Goal: Obtain resource: Download file/media

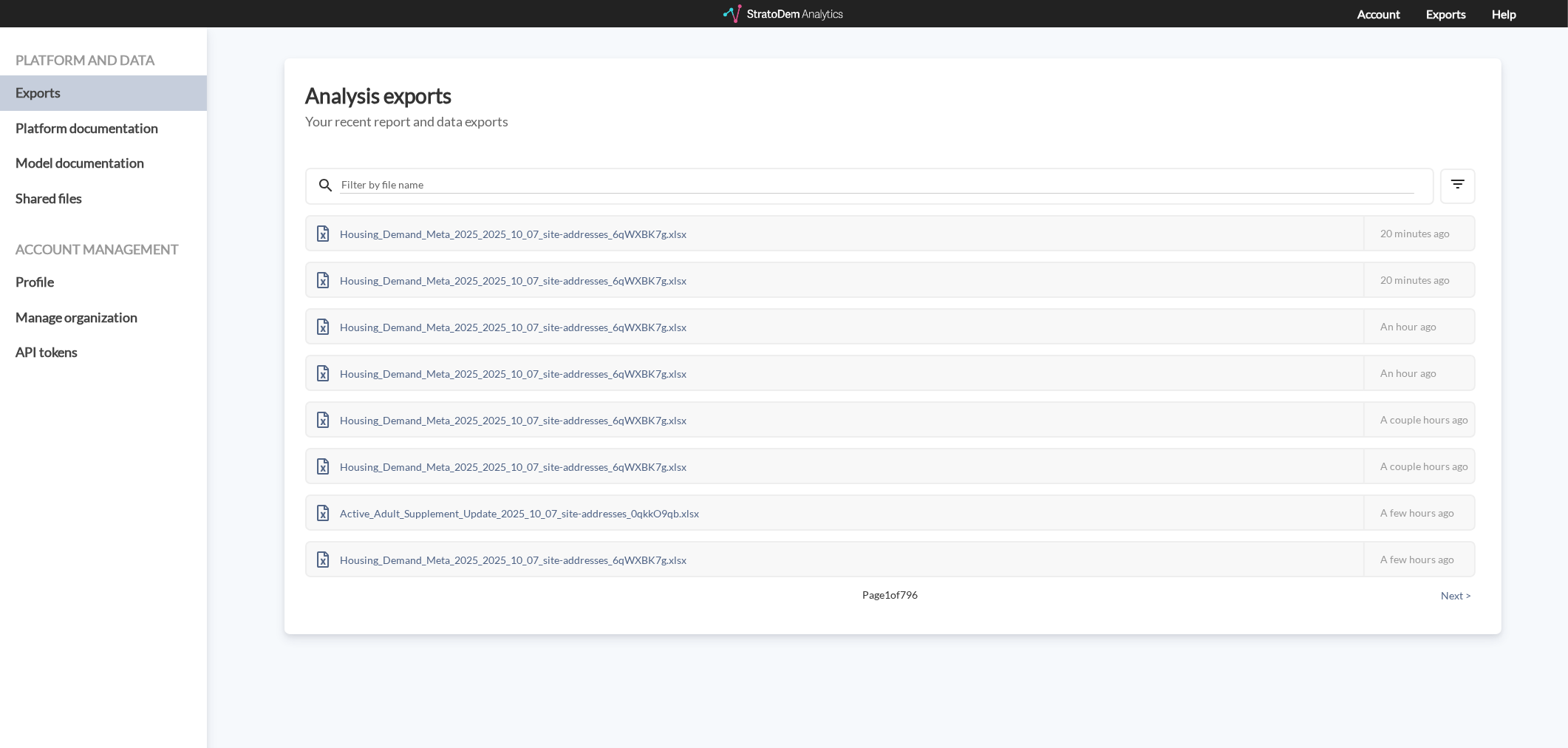
click at [778, 10] on div at bounding box center [784, 14] width 122 height 18
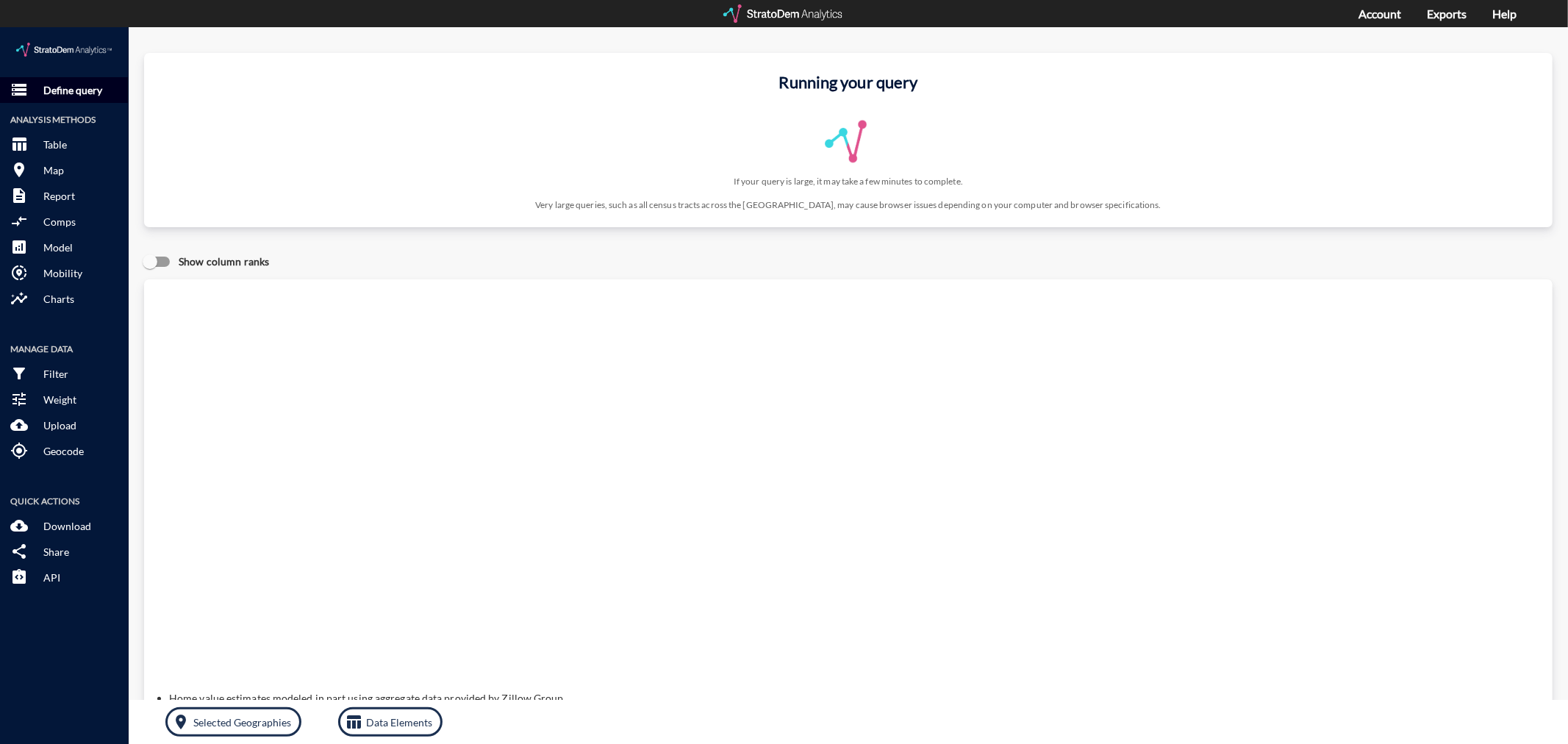
click button "storage Define query"
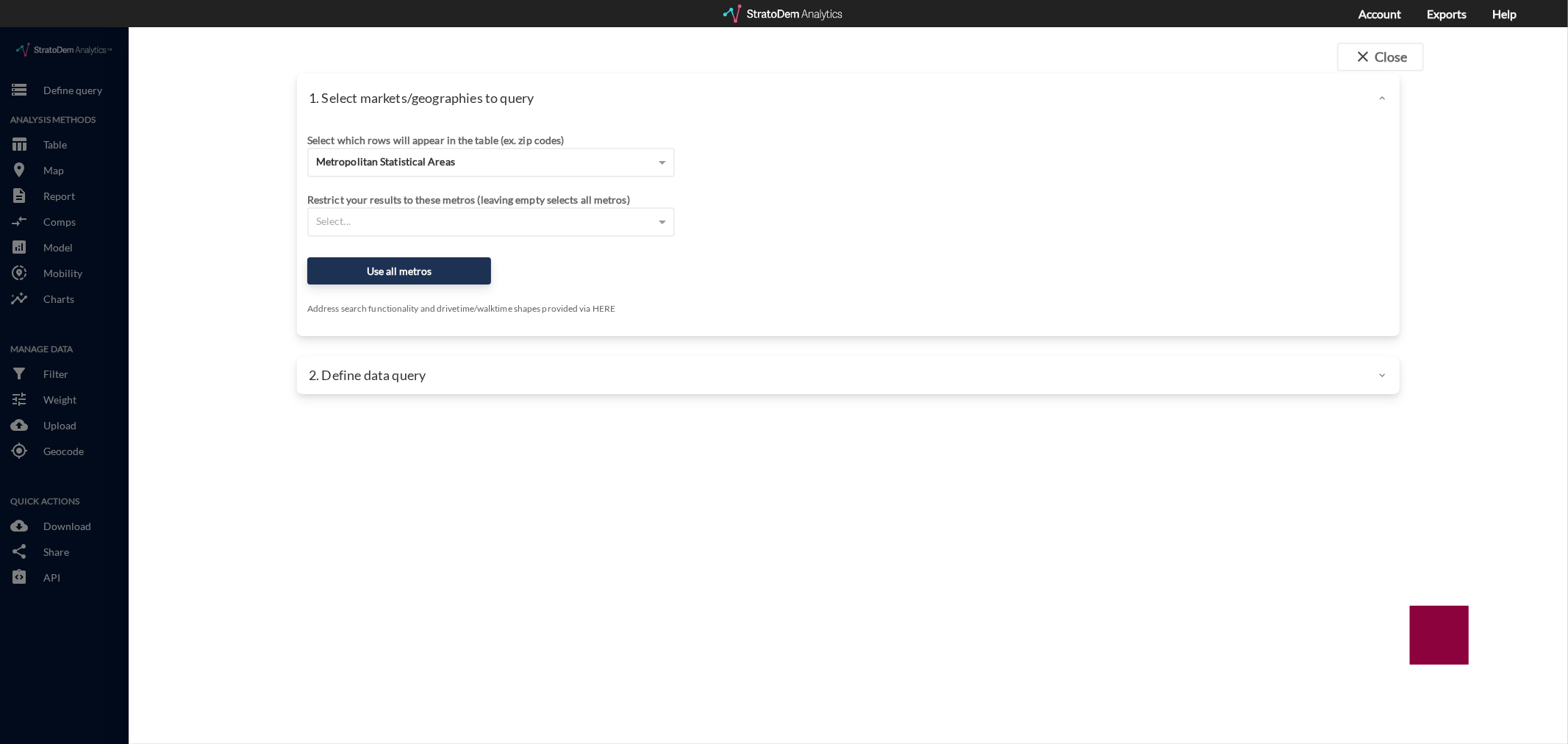
click div "Select which rows will appear in the table (ex. zip codes)"
click span "Metropolitan Statistical Areas"
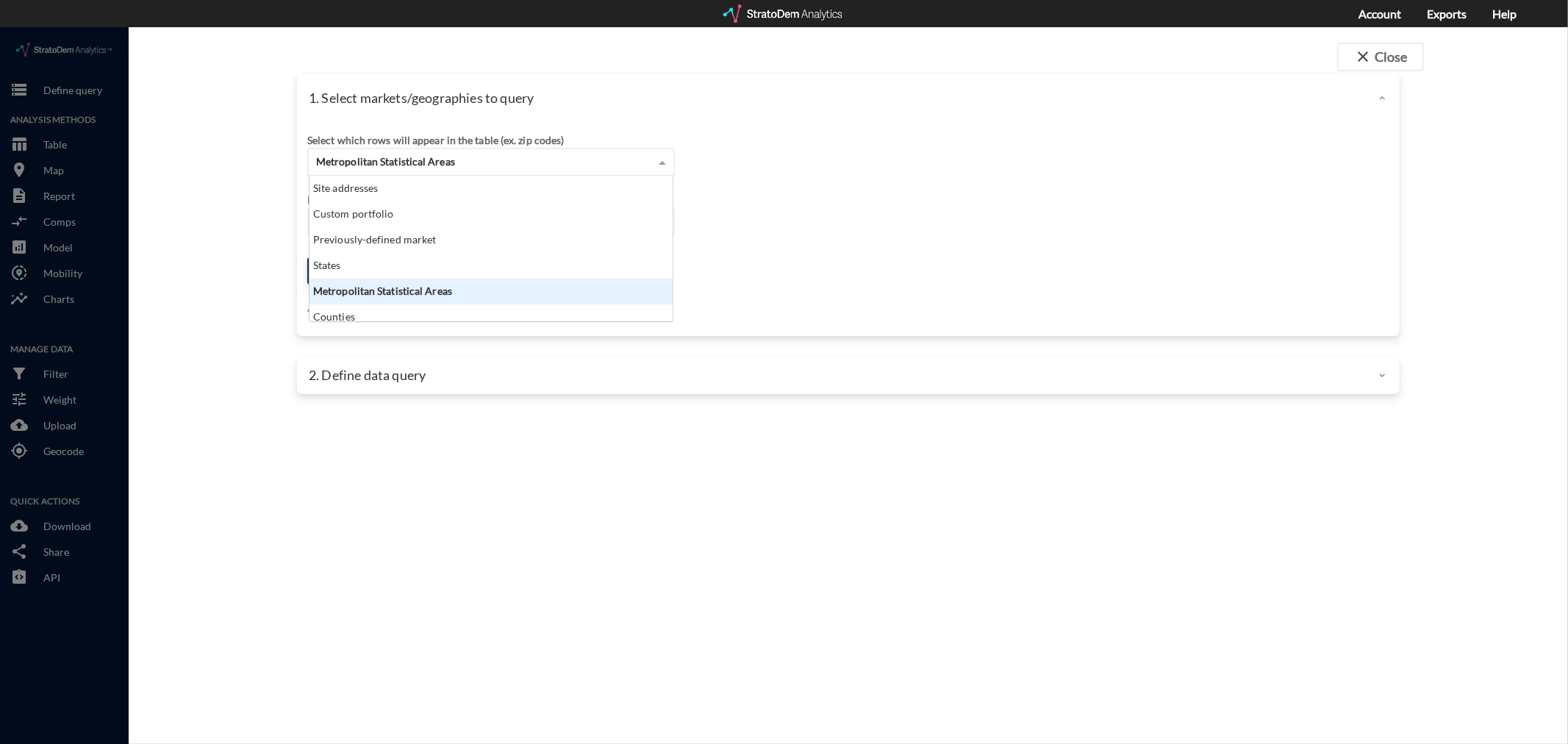
click div "Custom portfolio"
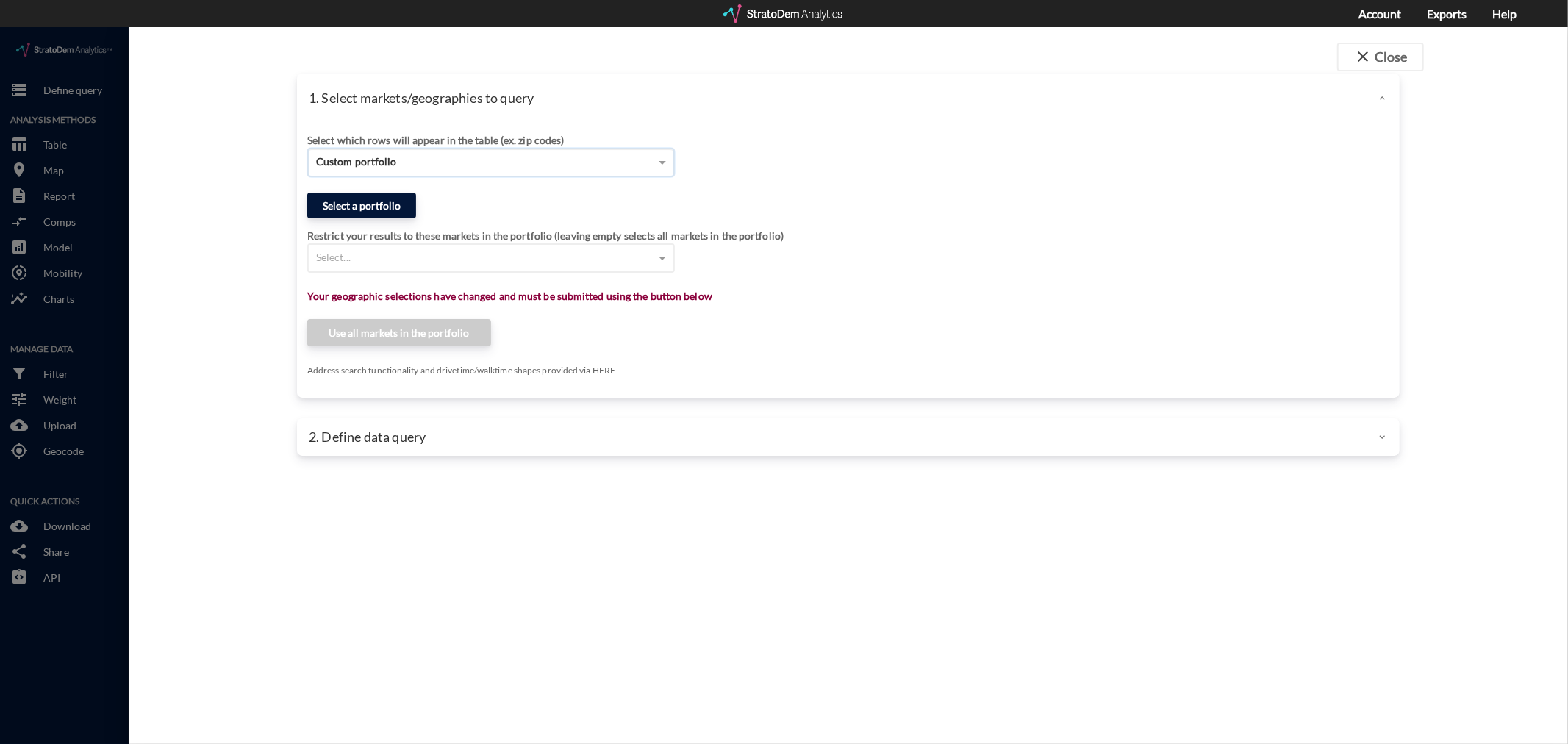
click button "Select a portfolio"
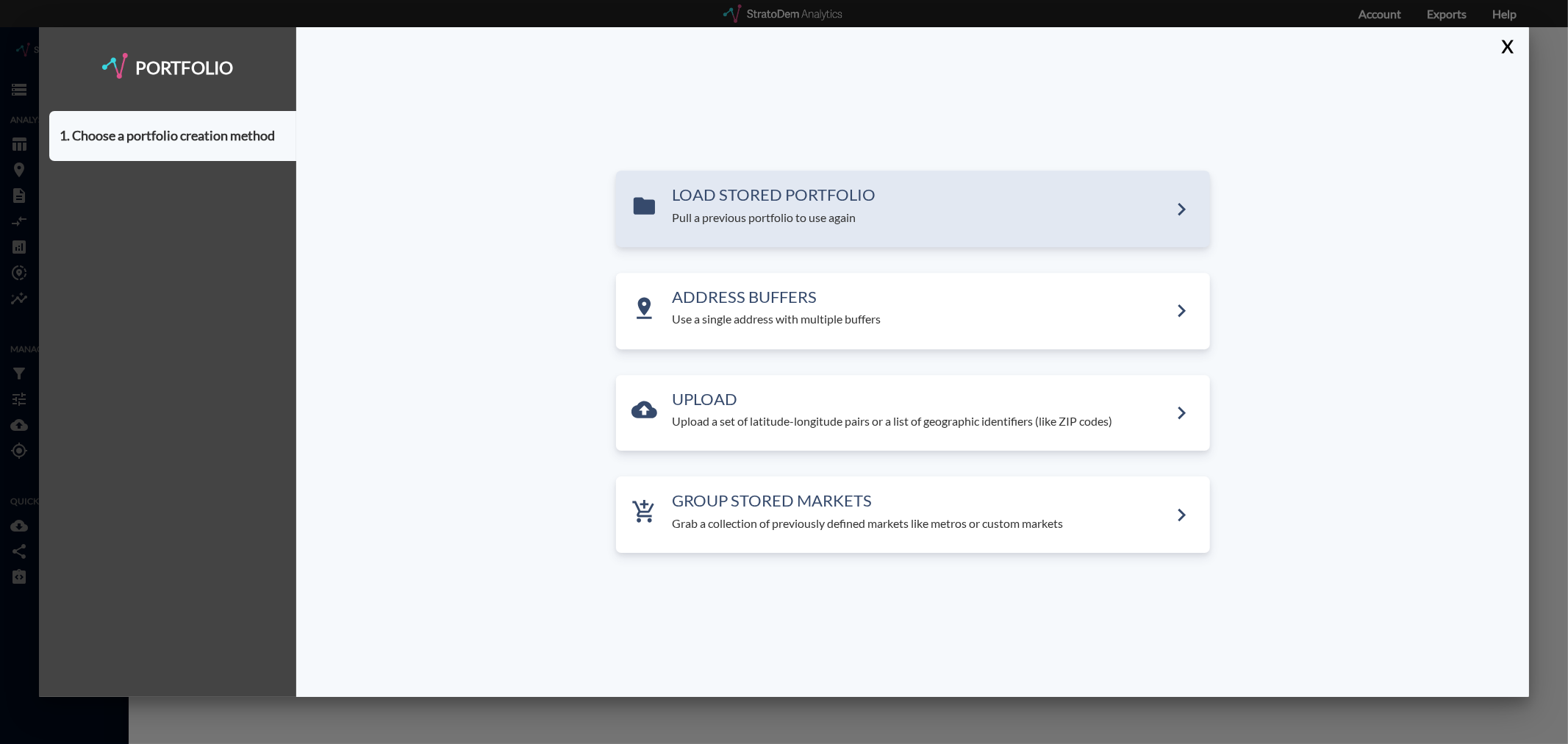
click at [774, 237] on div "LOAD STORED PORTFOLIO Pull a previous portfolio to use again" at bounding box center [912, 210] width 594 height 77
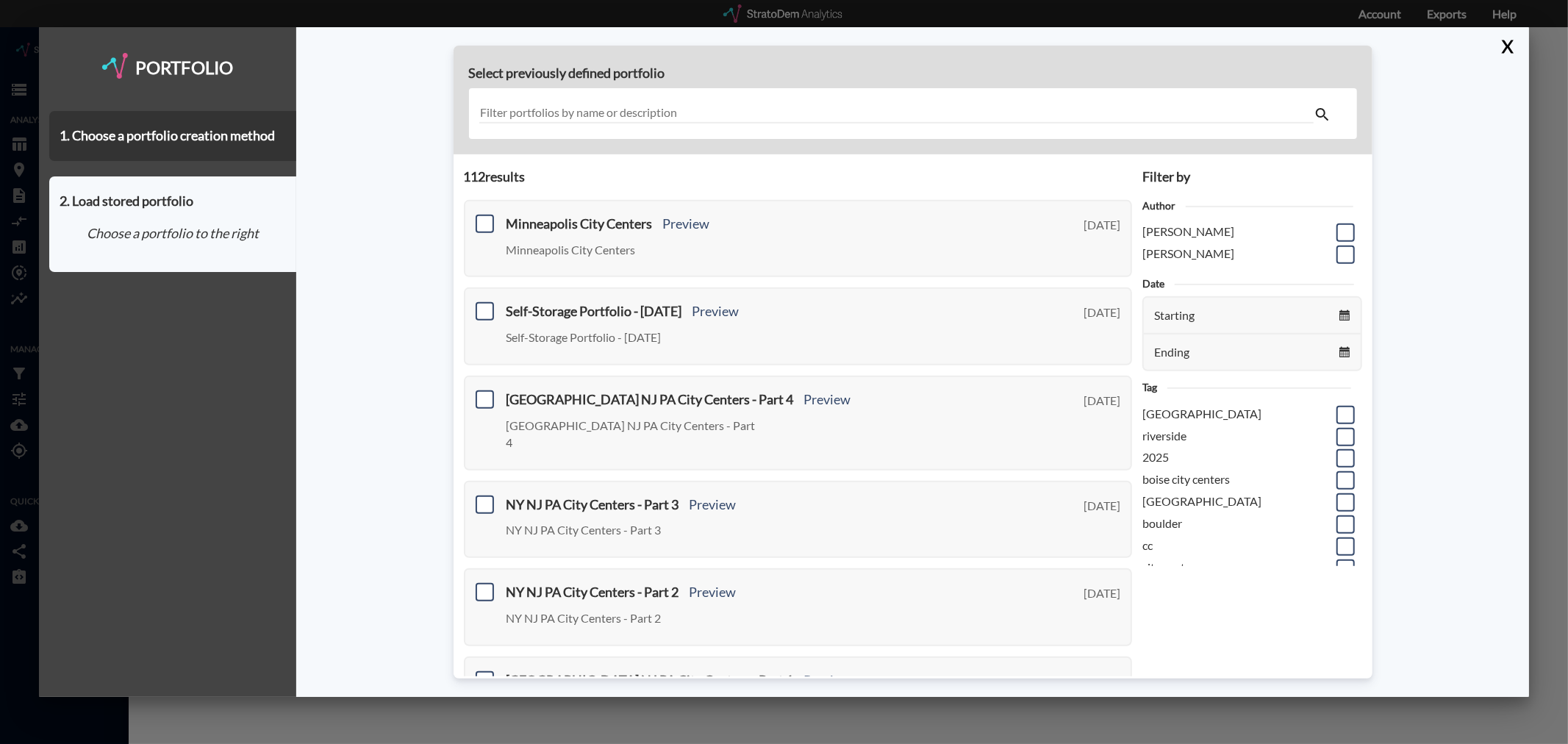
click at [613, 109] on input "text" at bounding box center [897, 113] width 834 height 20
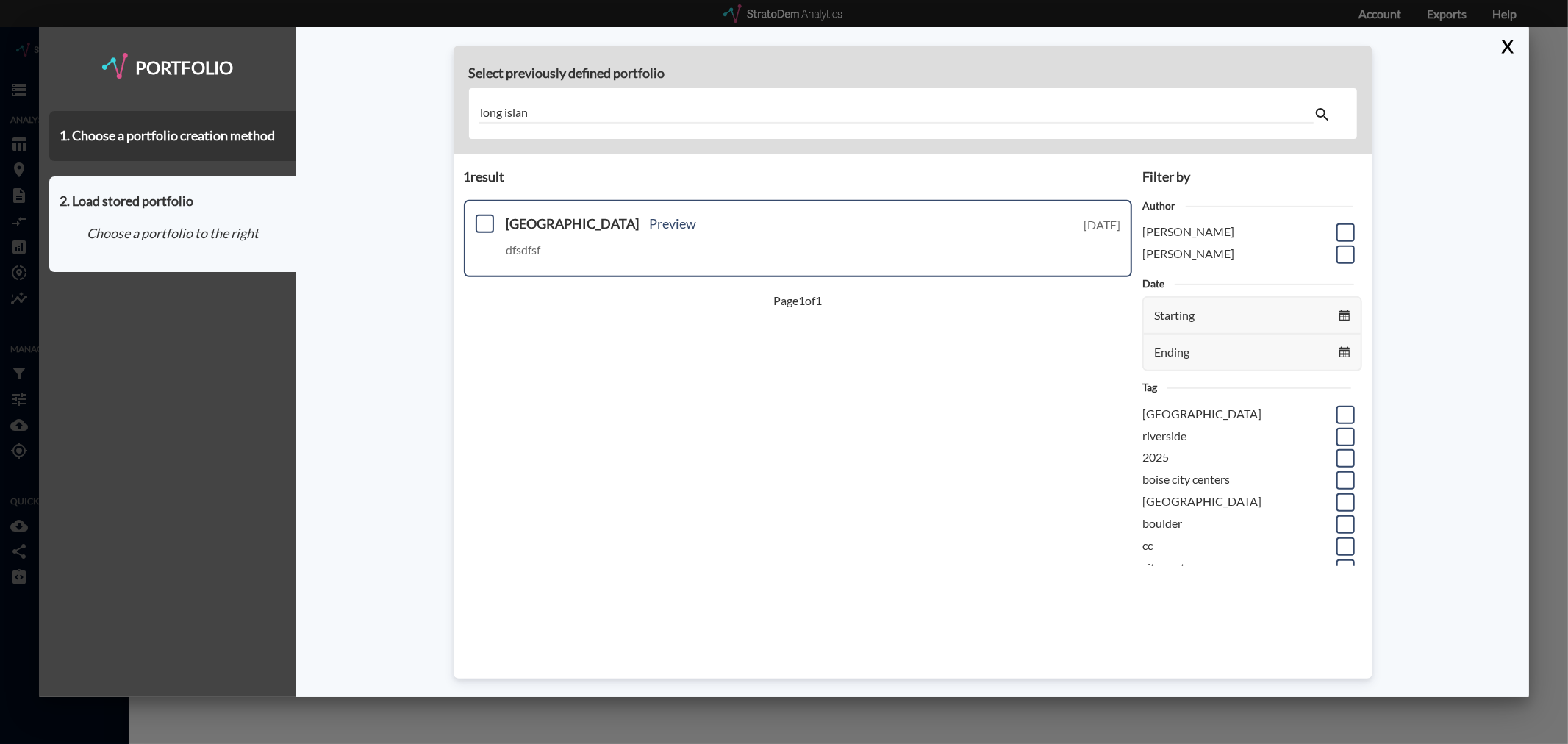
type input "long islan"
click at [546, 232] on div "[GEOGRAPHIC_DATA] Preview dfsdfsf [DATE]" at bounding box center [814, 242] width 615 height 49
click at [485, 216] on span at bounding box center [485, 224] width 18 height 18
click at [483, 218] on input "checkbox" at bounding box center [483, 218] width 0 height 0
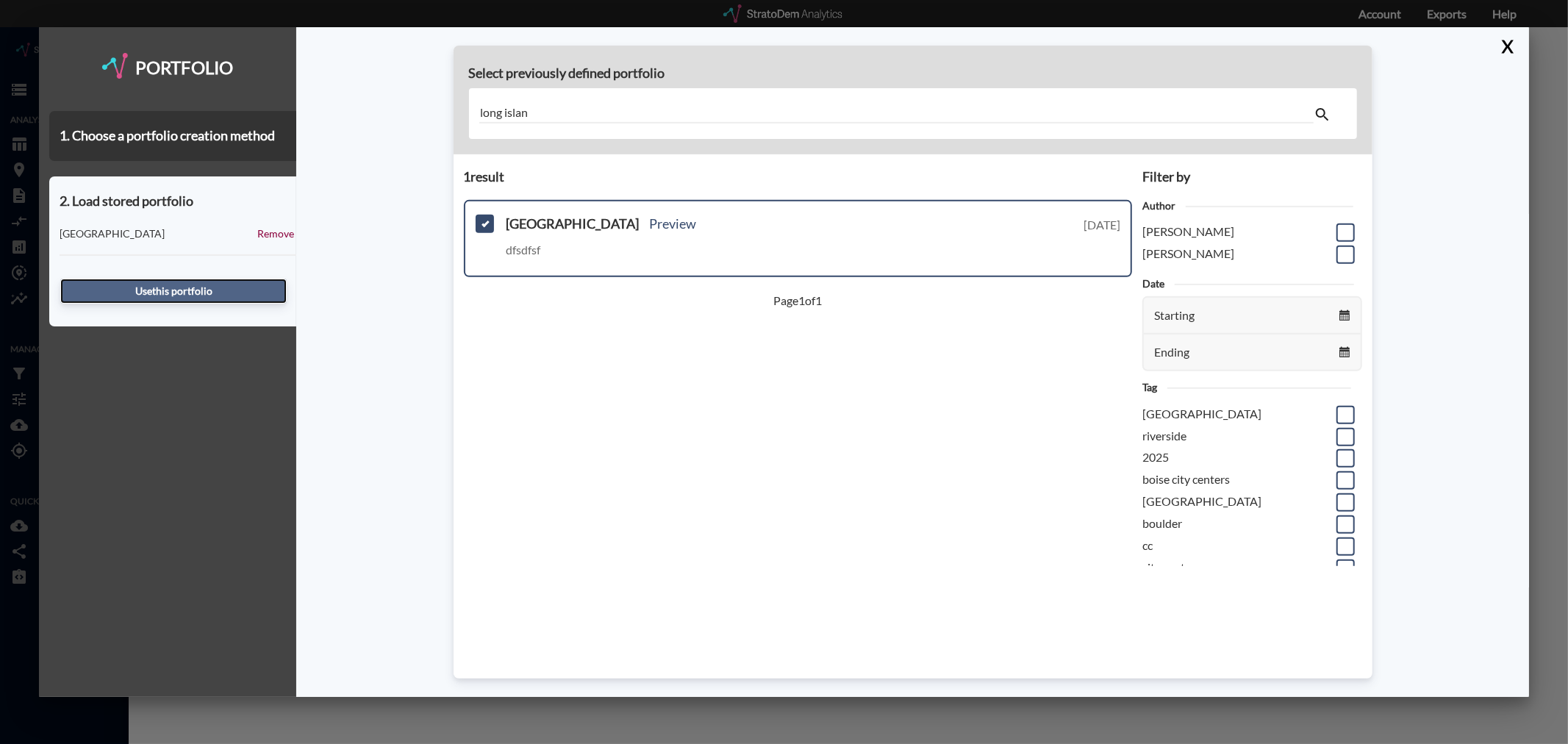
click at [172, 291] on button "Use this portfolio" at bounding box center [174, 291] width 227 height 25
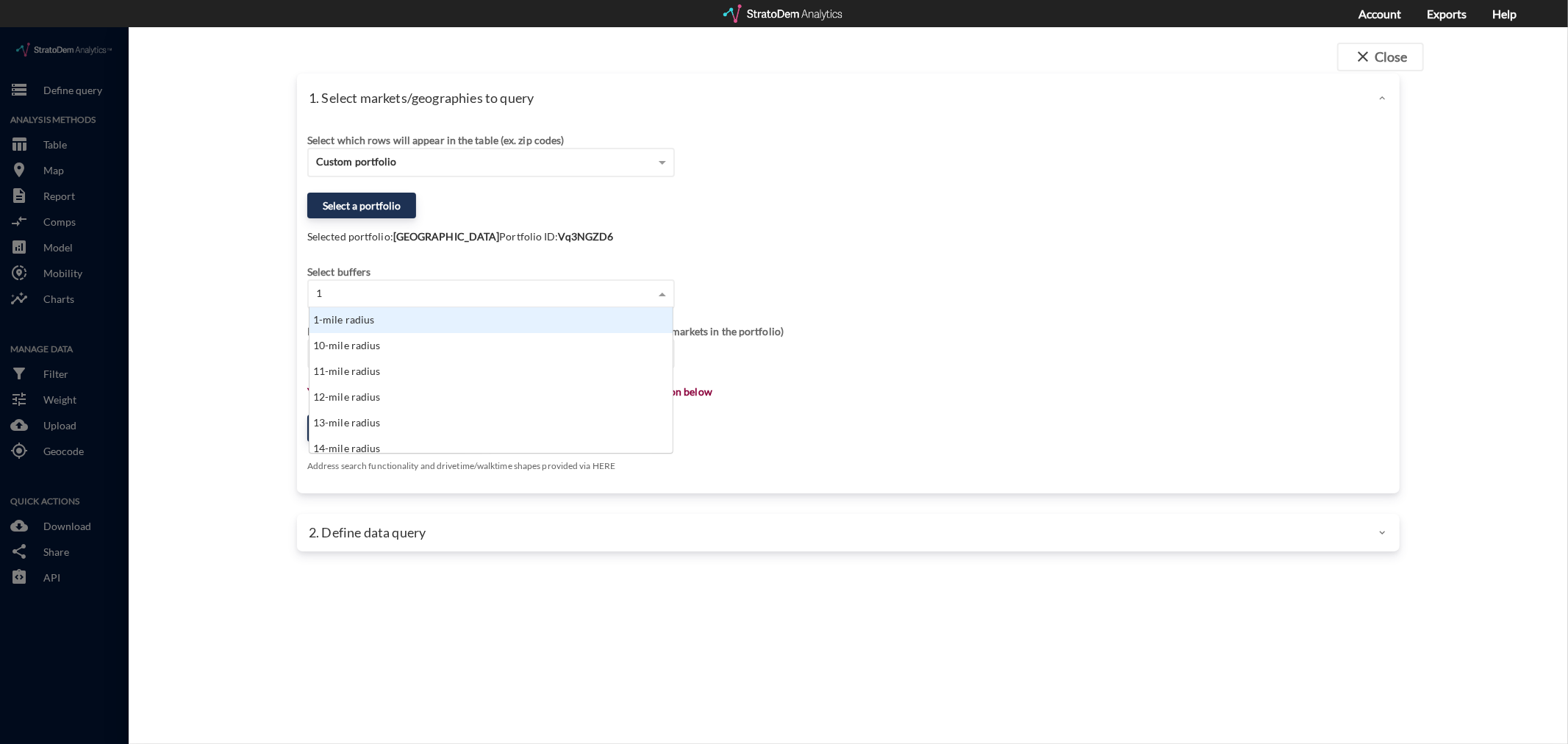
type input "10"
click div "10-mile radius"
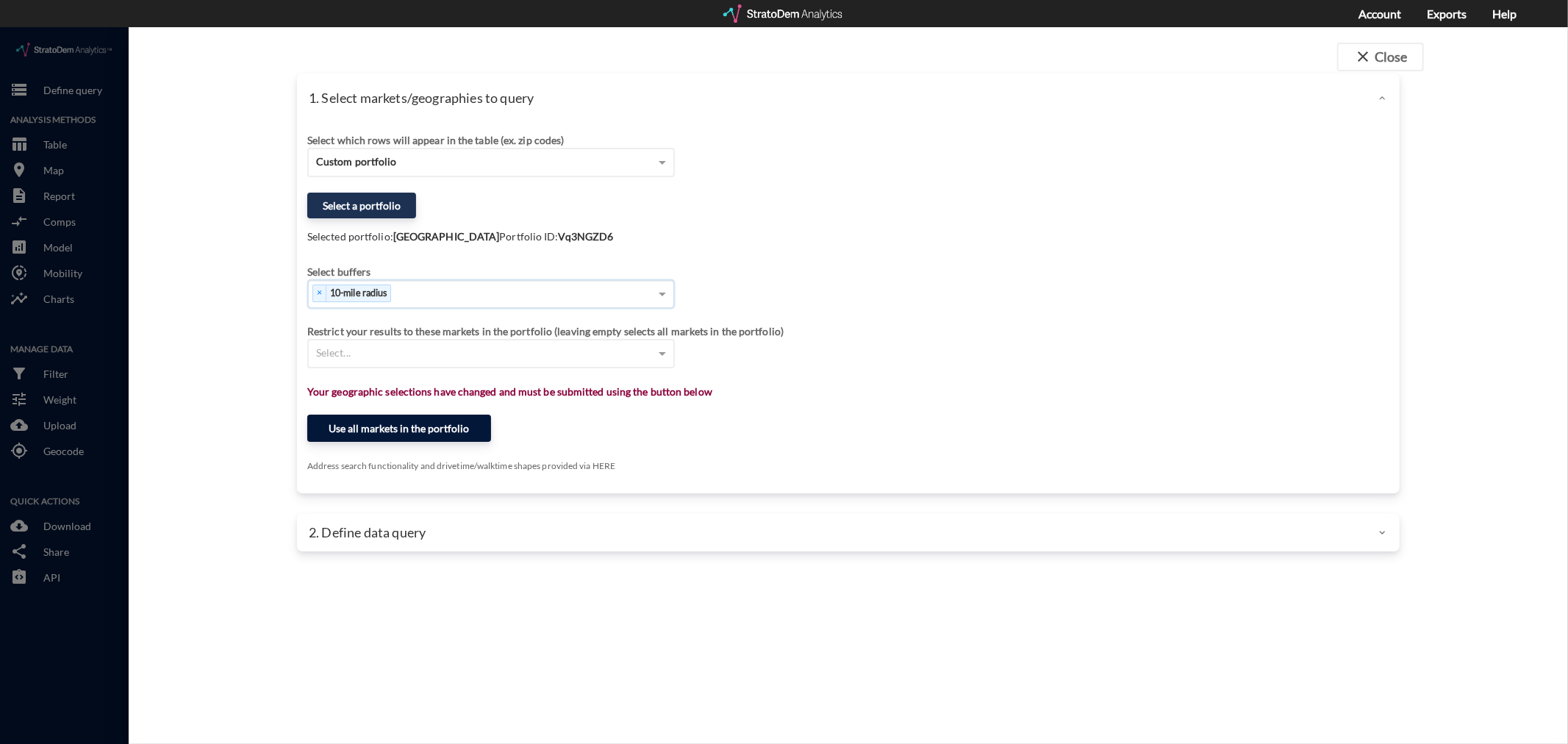
click button "Use all markets in the portfolio"
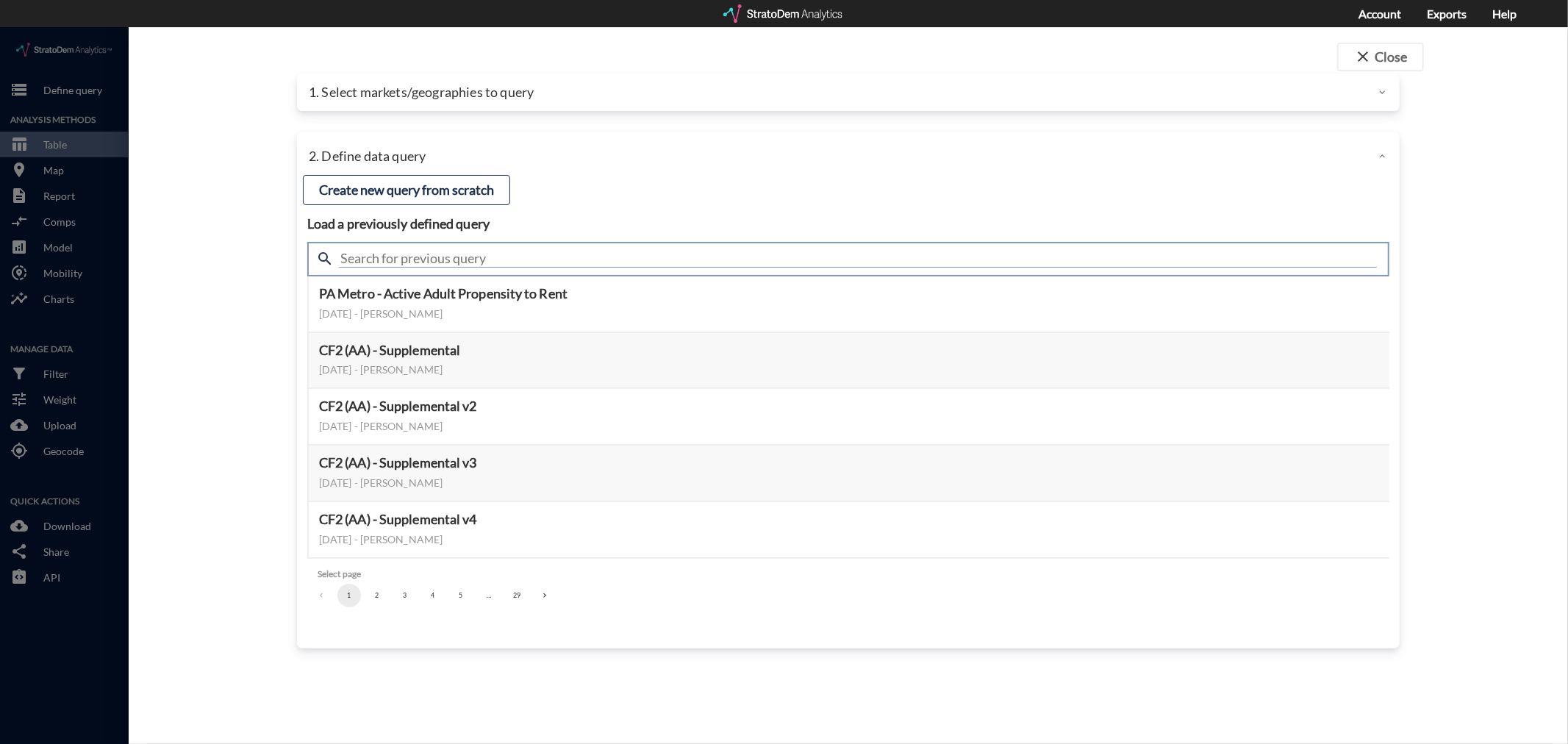
click input "text"
type input "housing demand & meta"
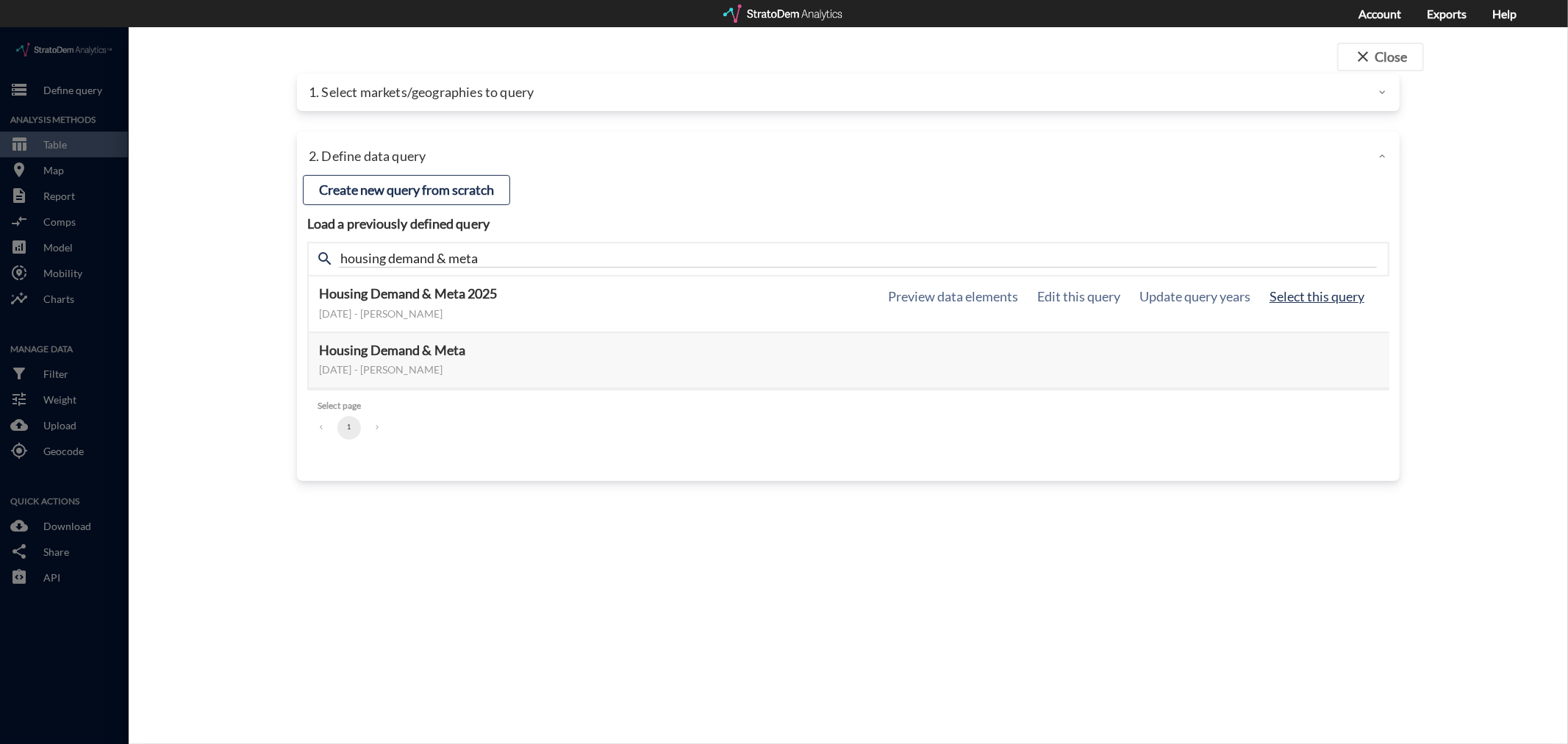
click button "Select this query"
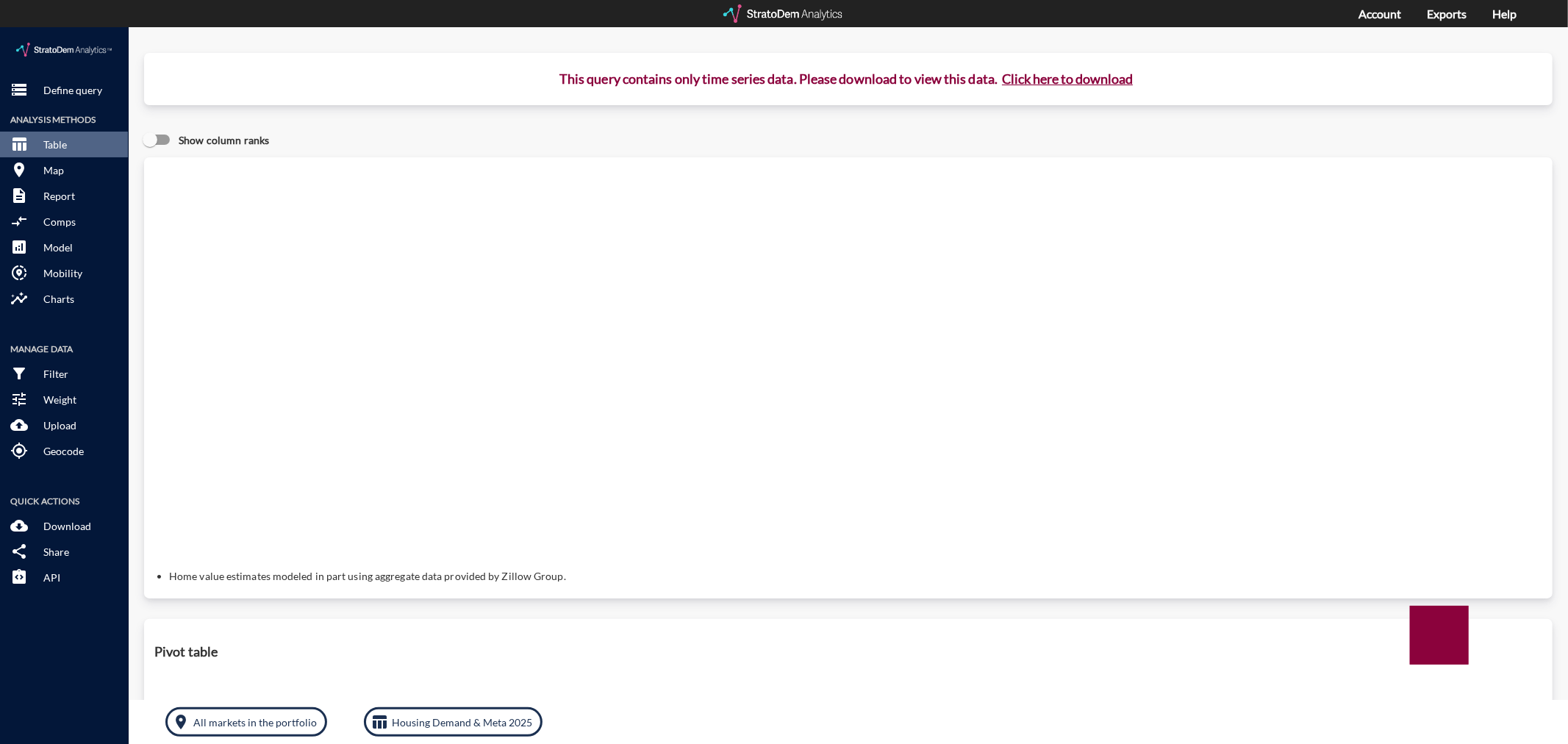
click button "Click here to download"
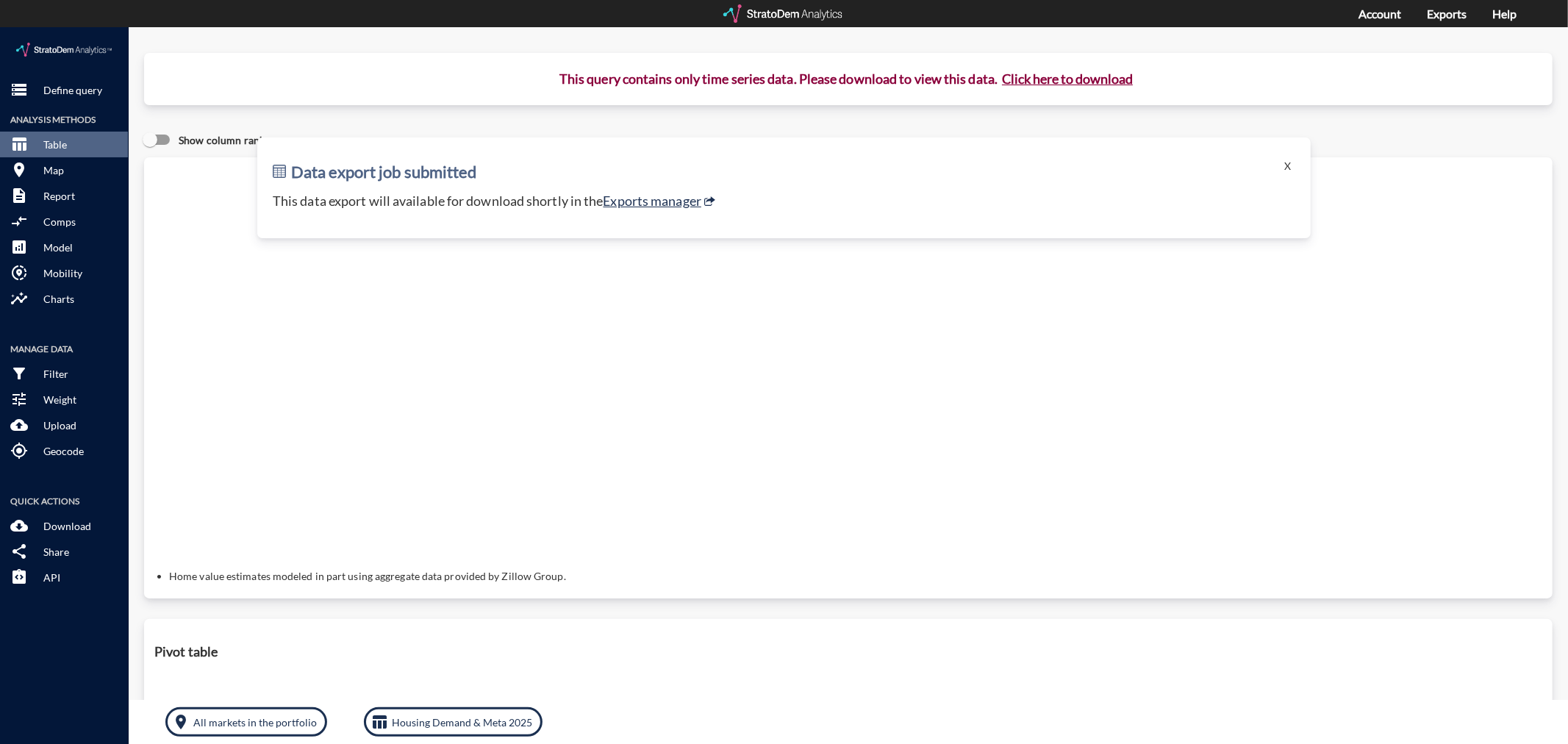
click p "This data export will available for download shortly in the Exports manager"
click link "Exports manager"
click p "Define query"
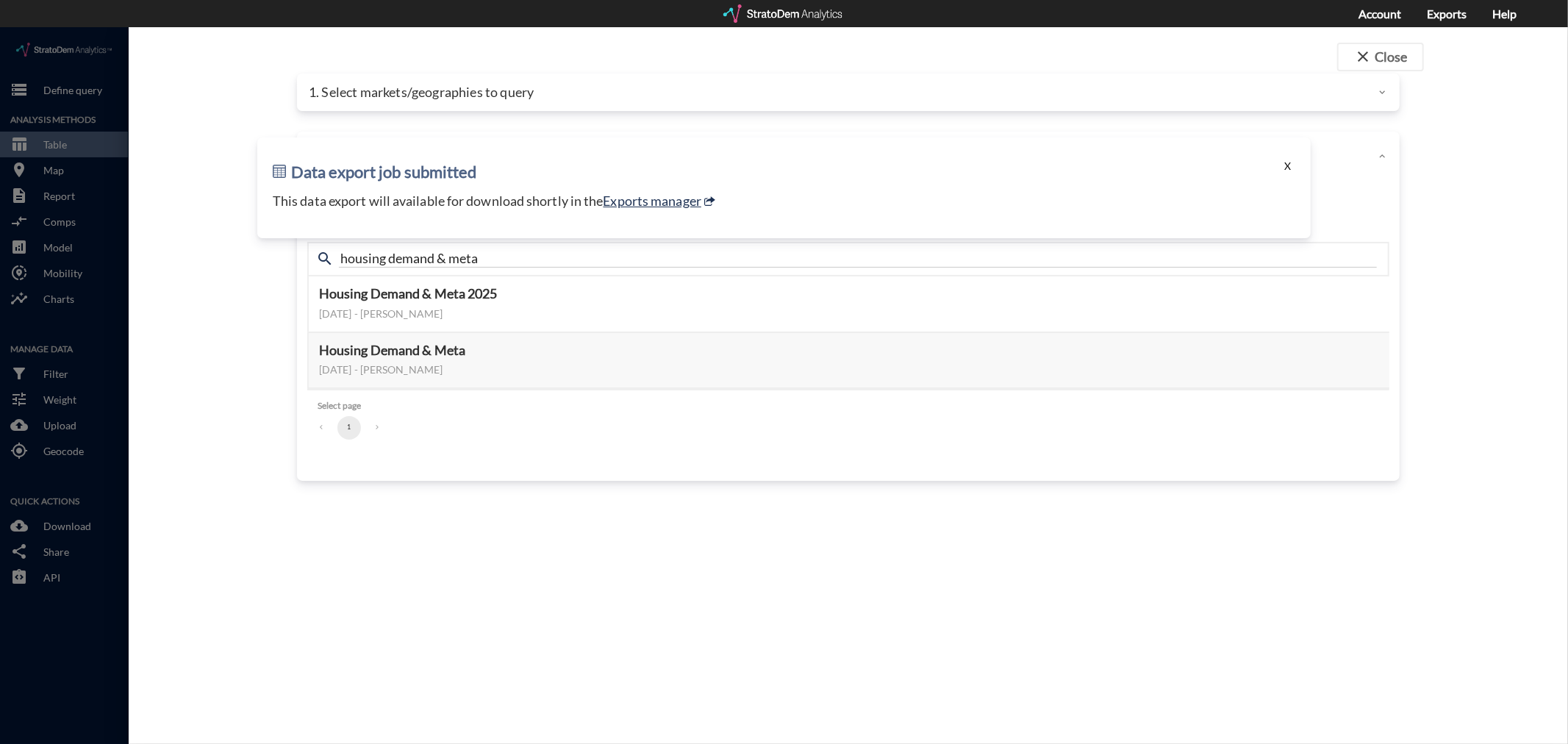
click button "X"
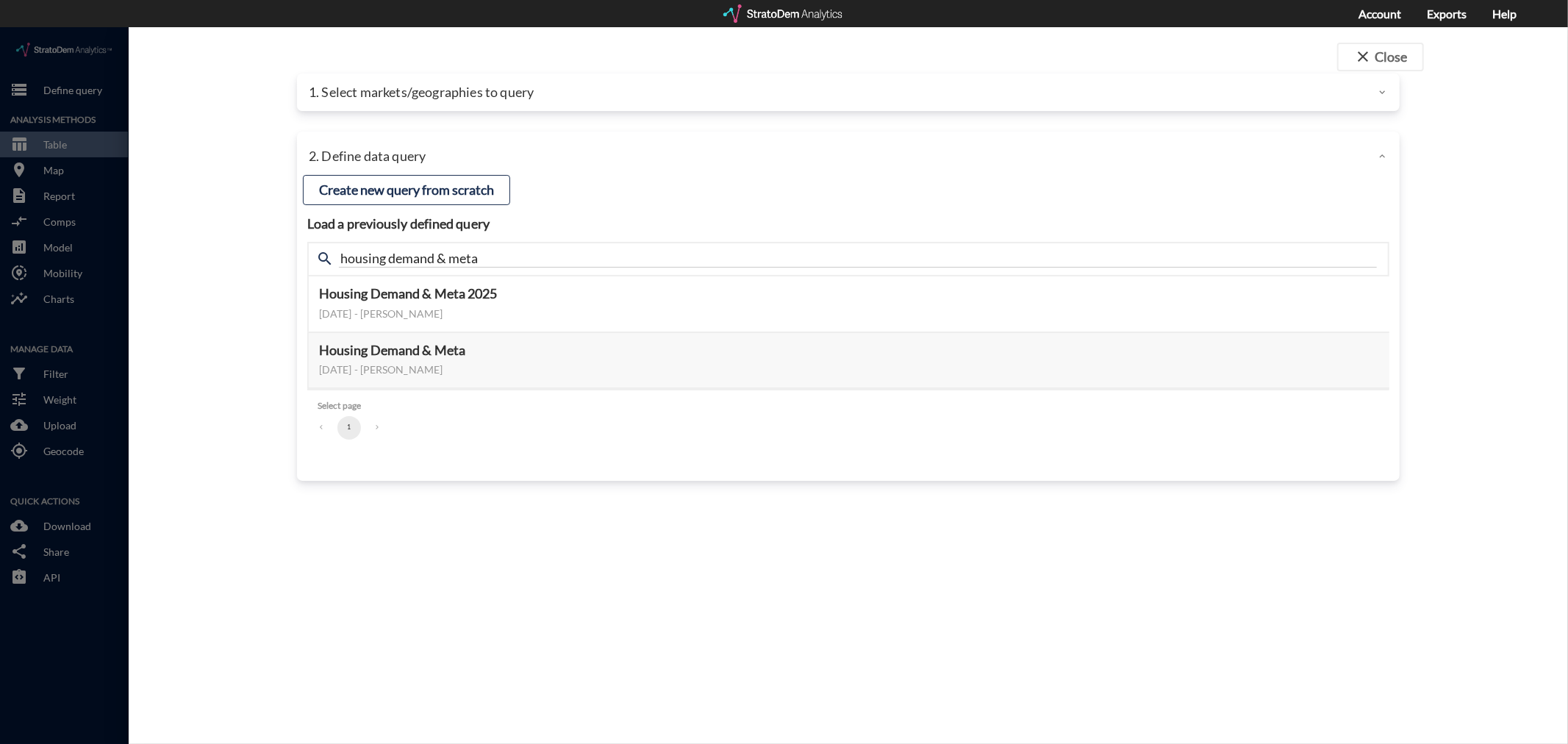
click div "1. Select markets/geographies to query"
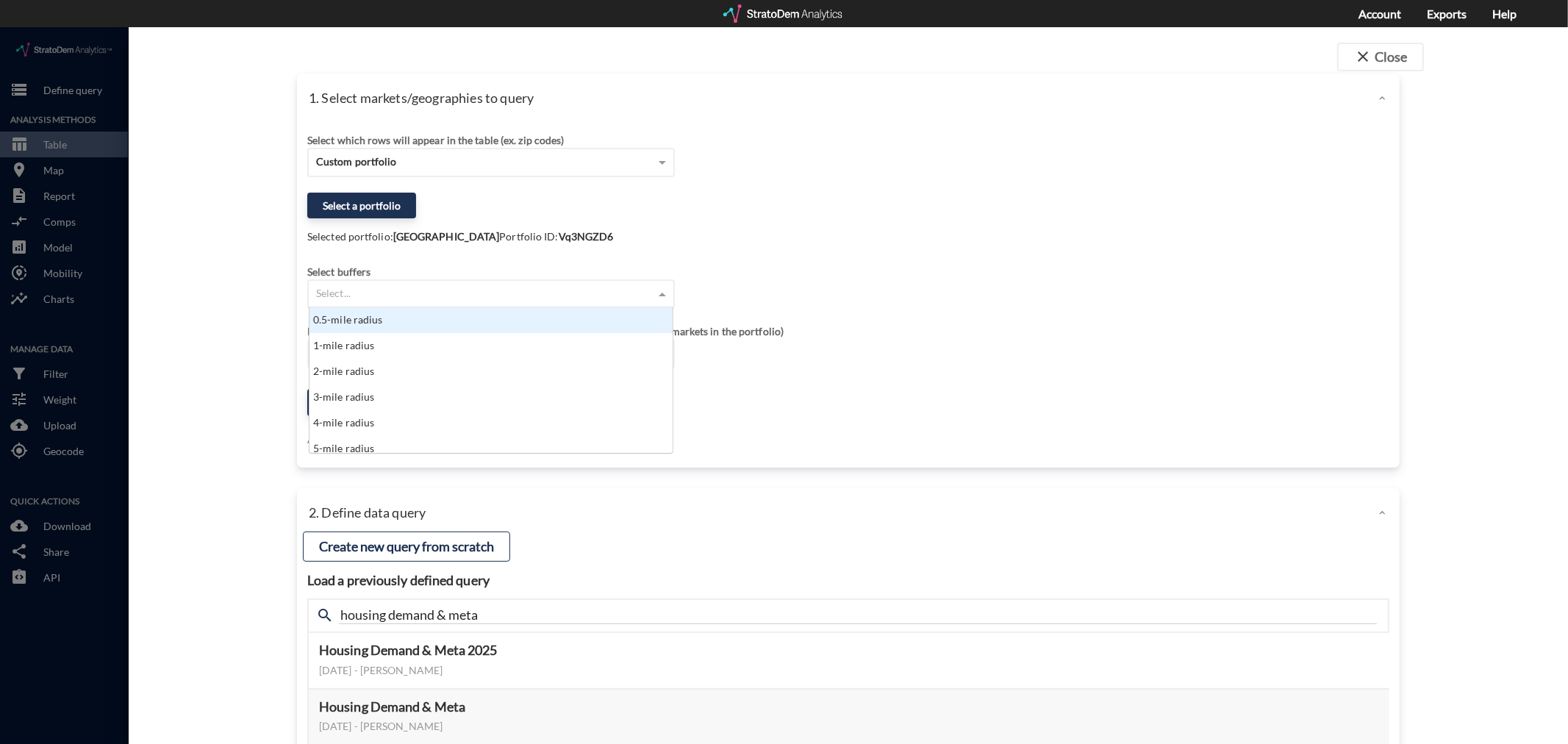
click div "Select..."
type input "5"
click div "5-mile radius"
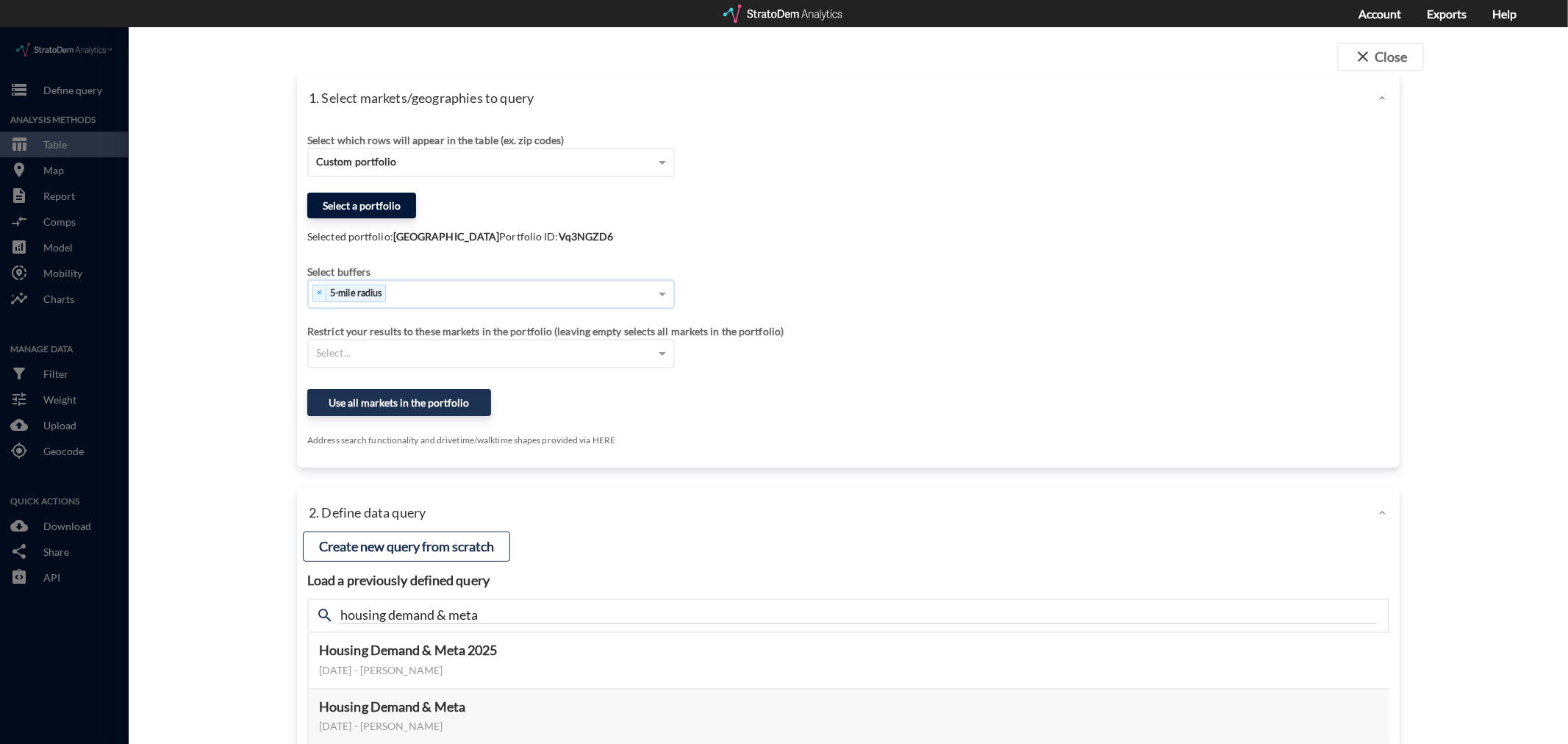
click button "Select a portfolio"
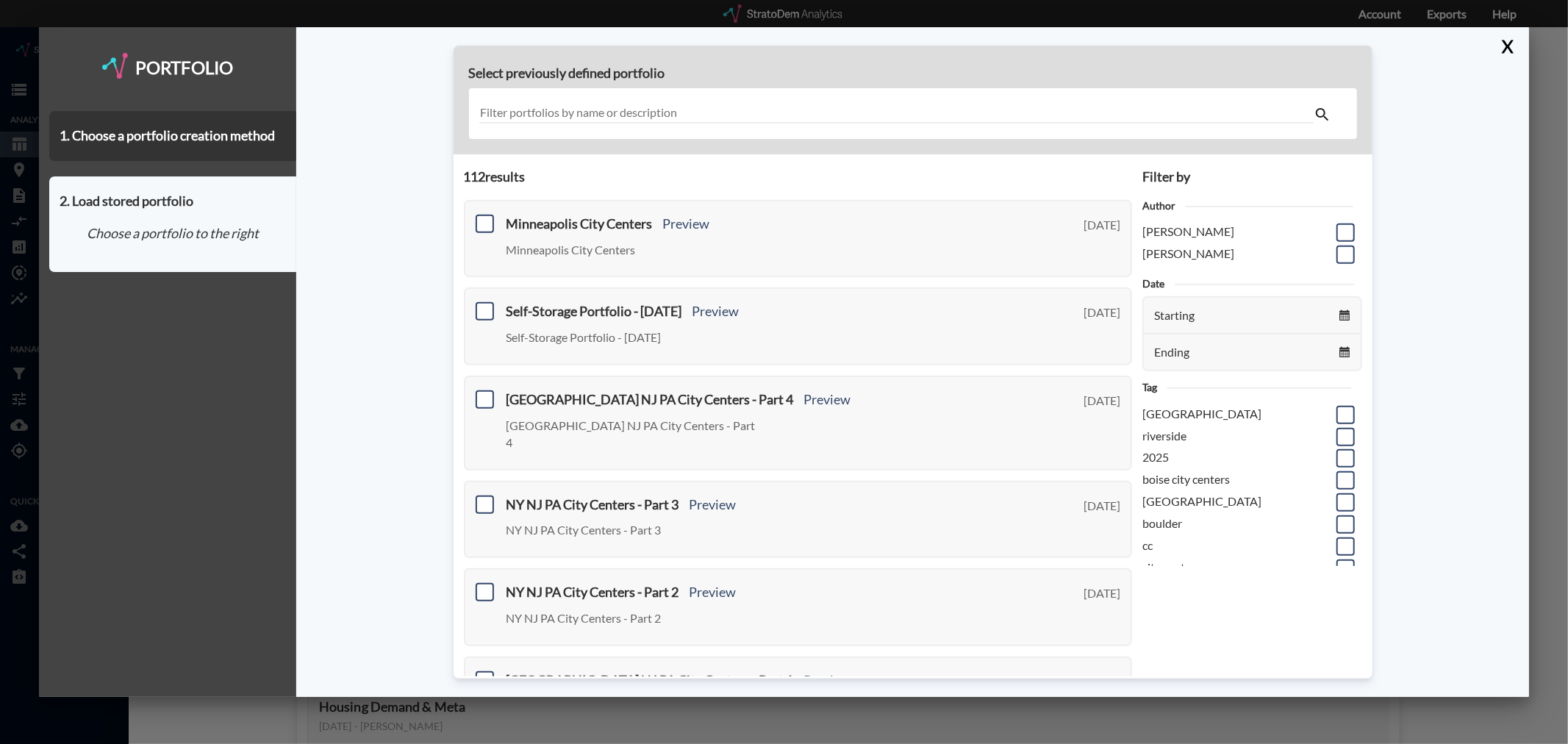
click at [646, 122] on input "text" at bounding box center [897, 113] width 834 height 20
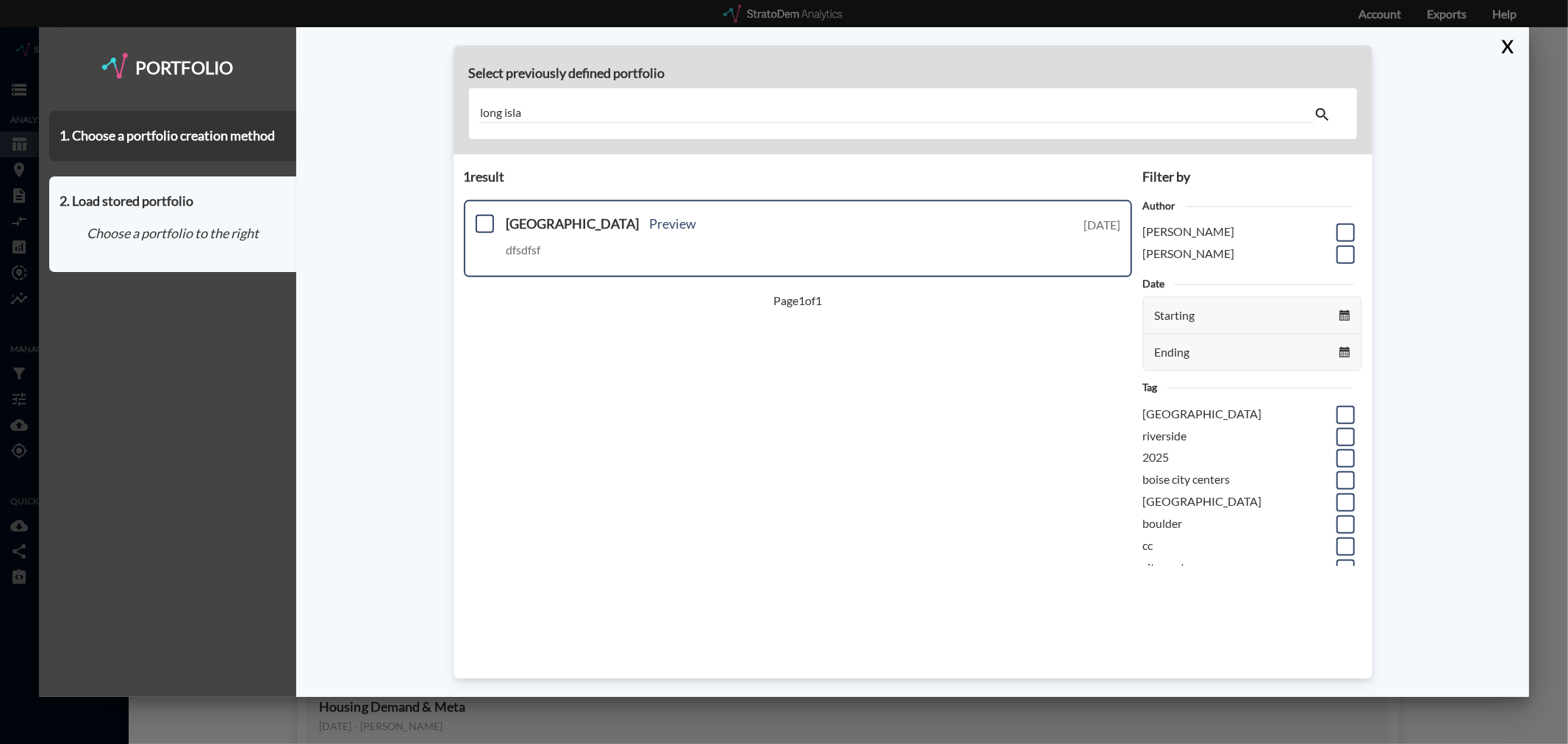
type input "long isla"
click at [680, 204] on div "[GEOGRAPHIC_DATA] Preview dfsdfsf [DATE]" at bounding box center [798, 239] width 669 height 78
click at [476, 222] on span at bounding box center [485, 224] width 18 height 18
click at [483, 218] on input "checkbox" at bounding box center [483, 218] width 0 height 0
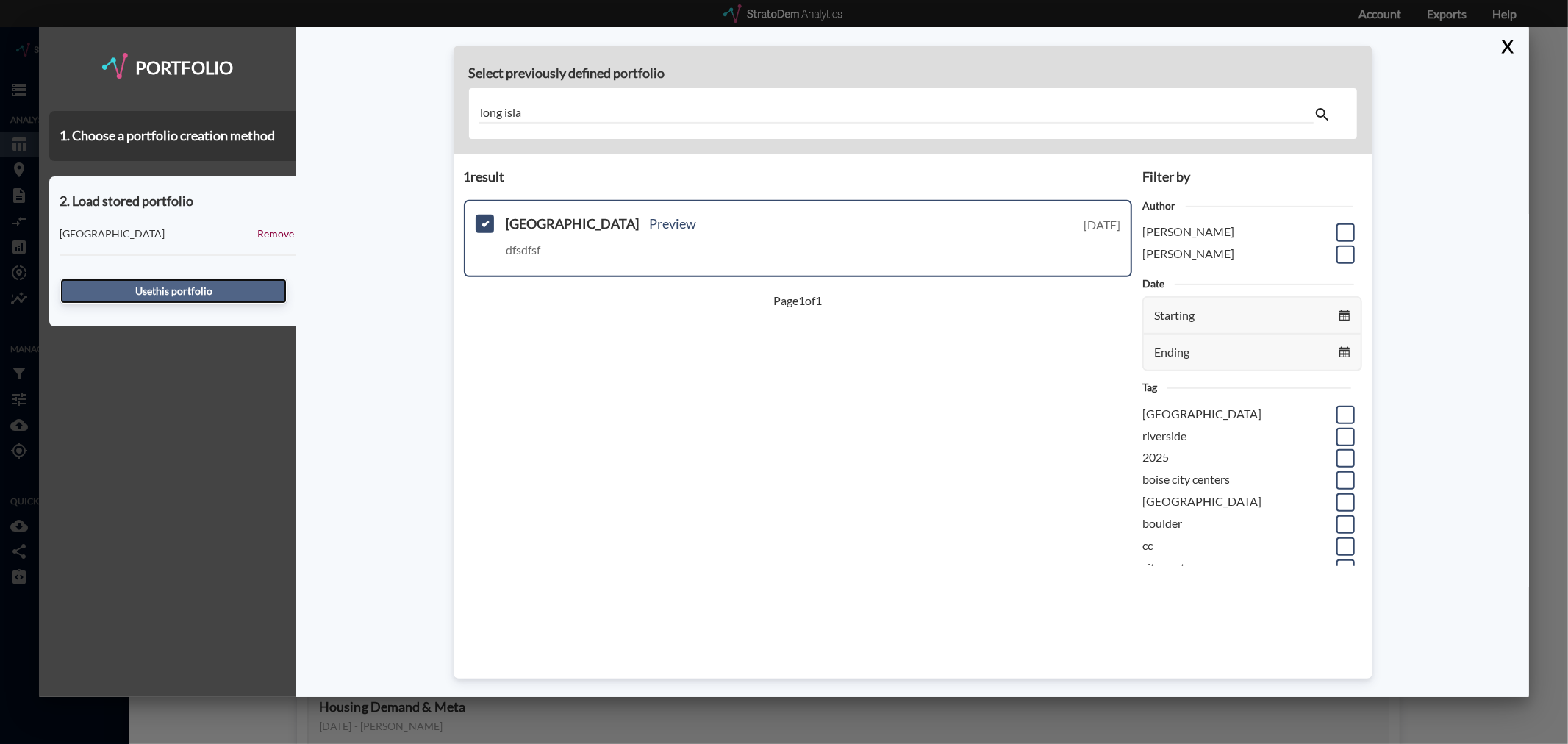
click at [211, 289] on button "Use this portfolio" at bounding box center [174, 291] width 227 height 25
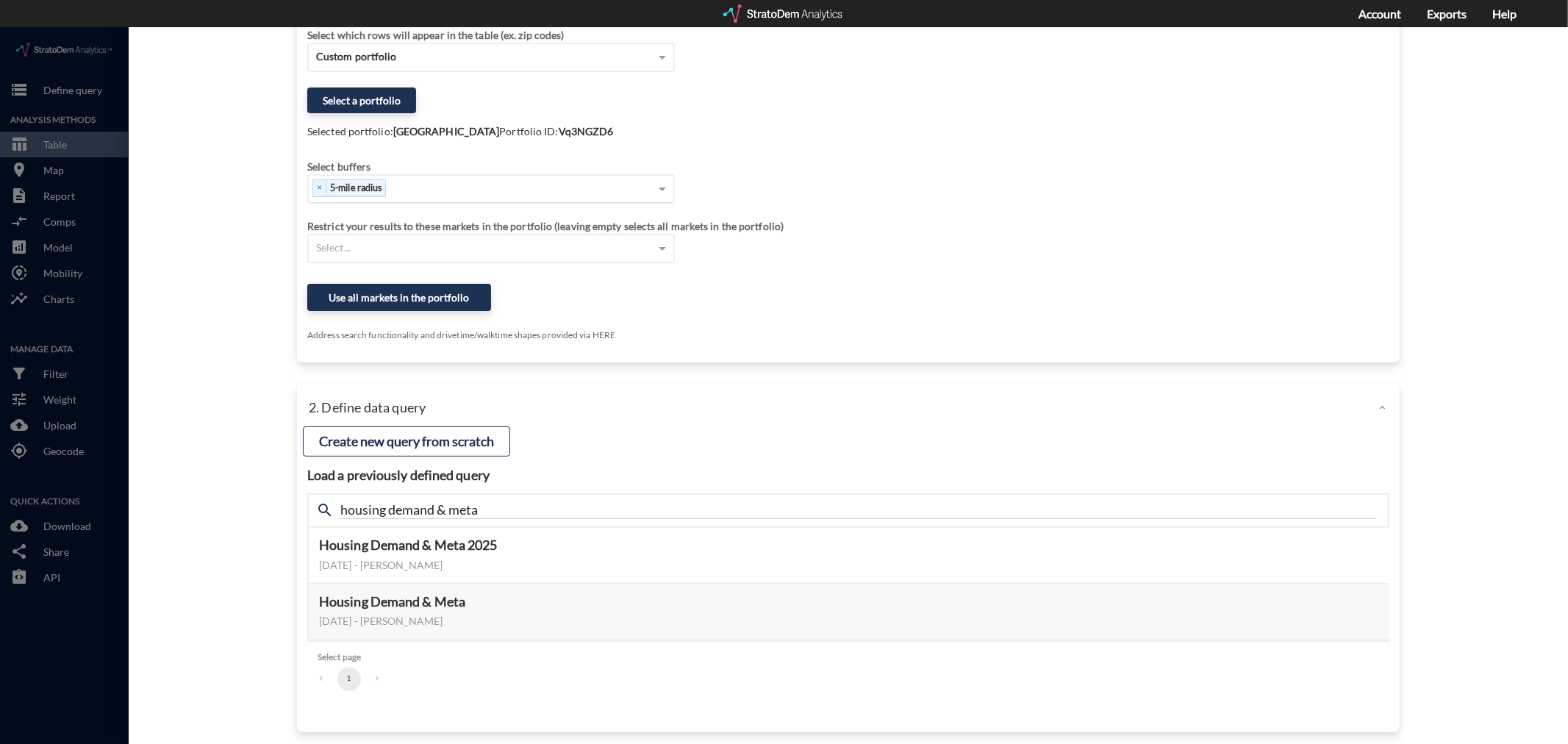
scroll to position [106, 0]
click button "Select this query"
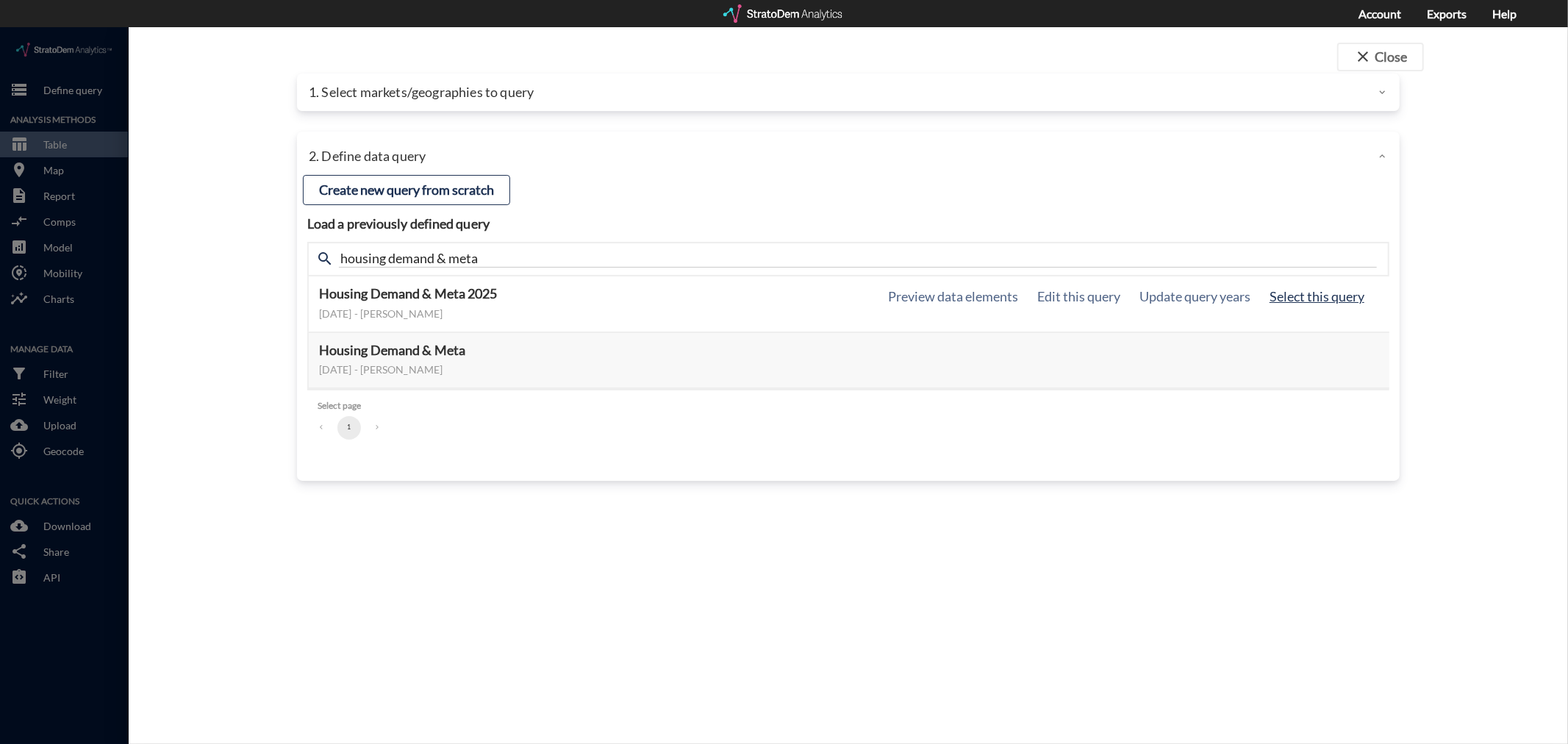
scroll to position [0, 0]
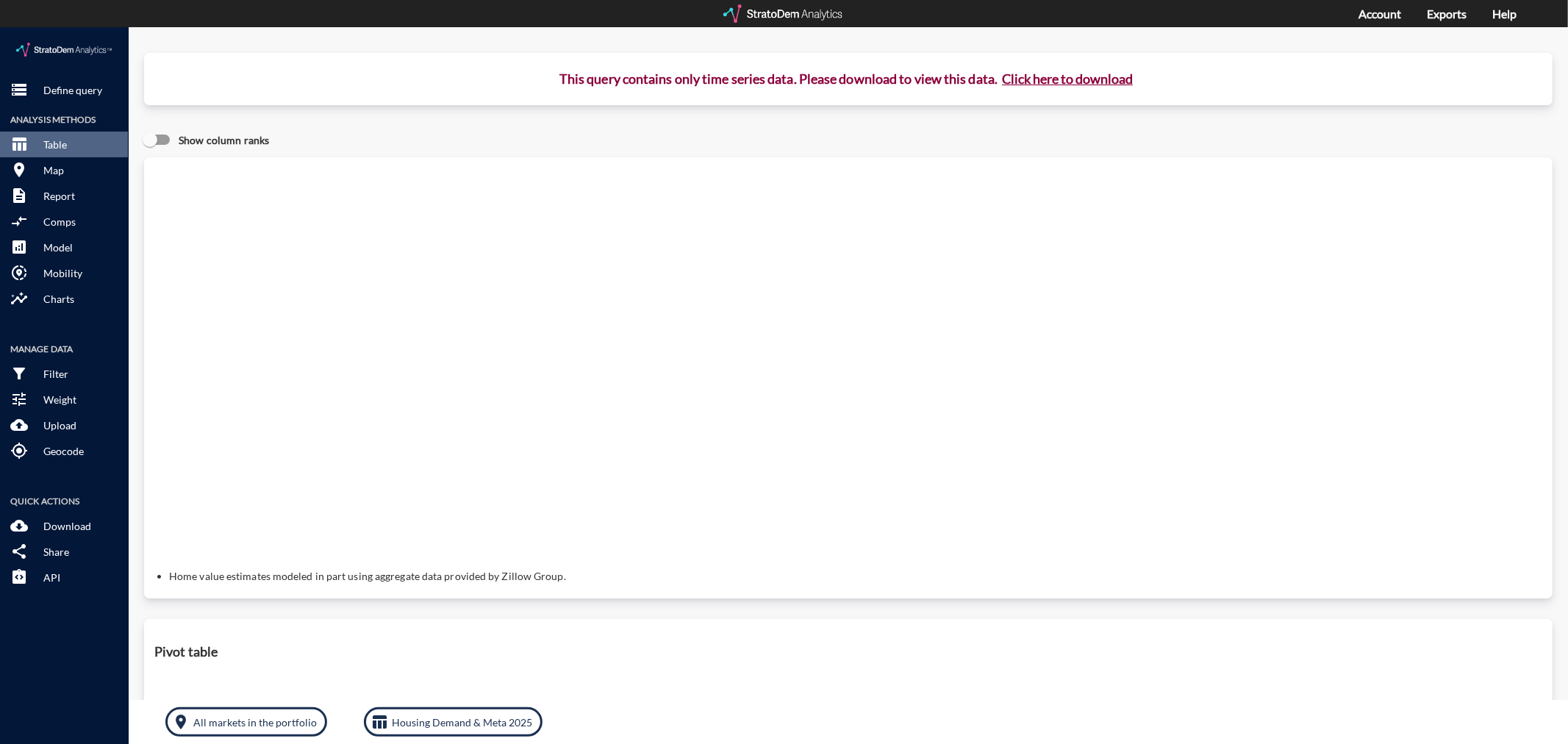
click button "Click here to download"
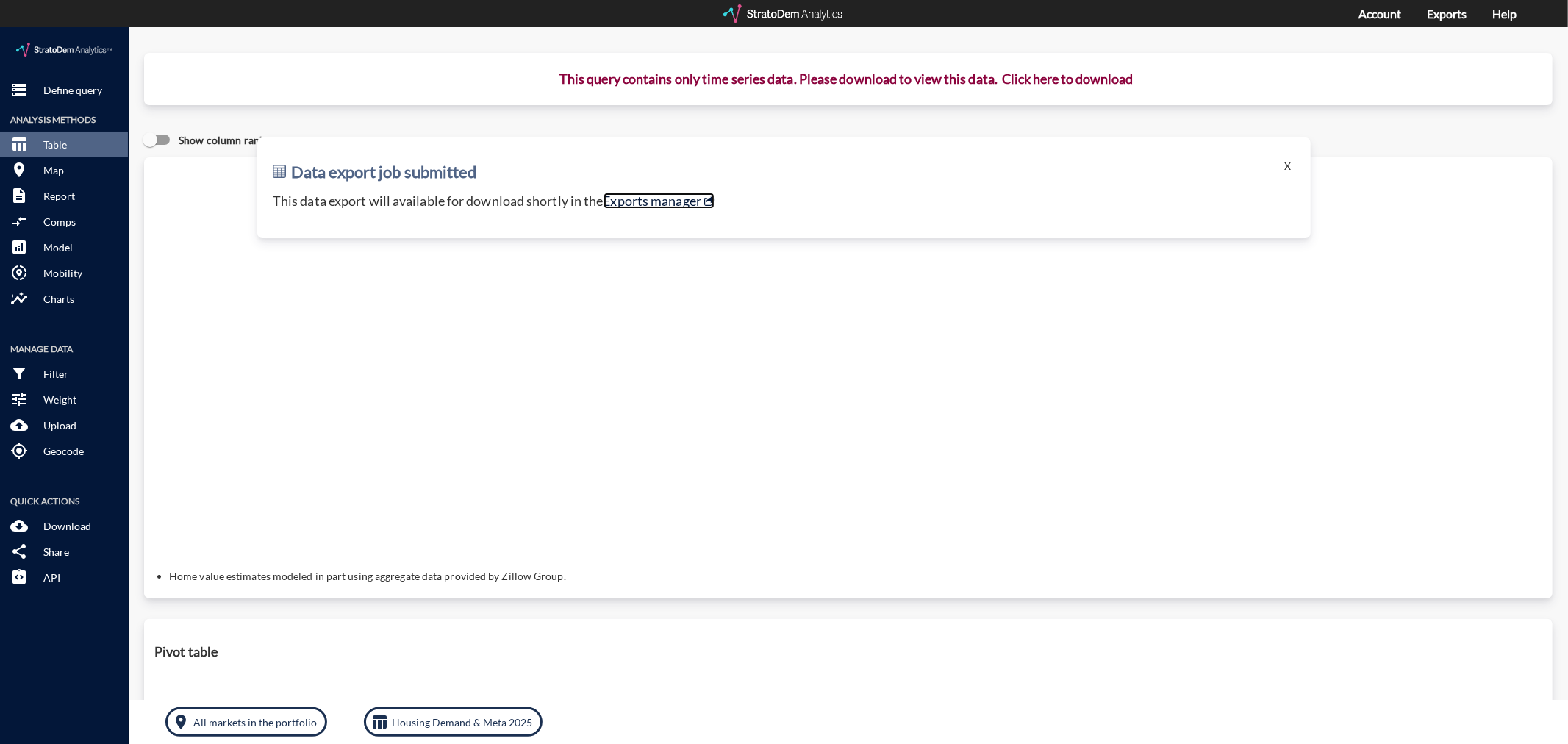
click link "Exports manager"
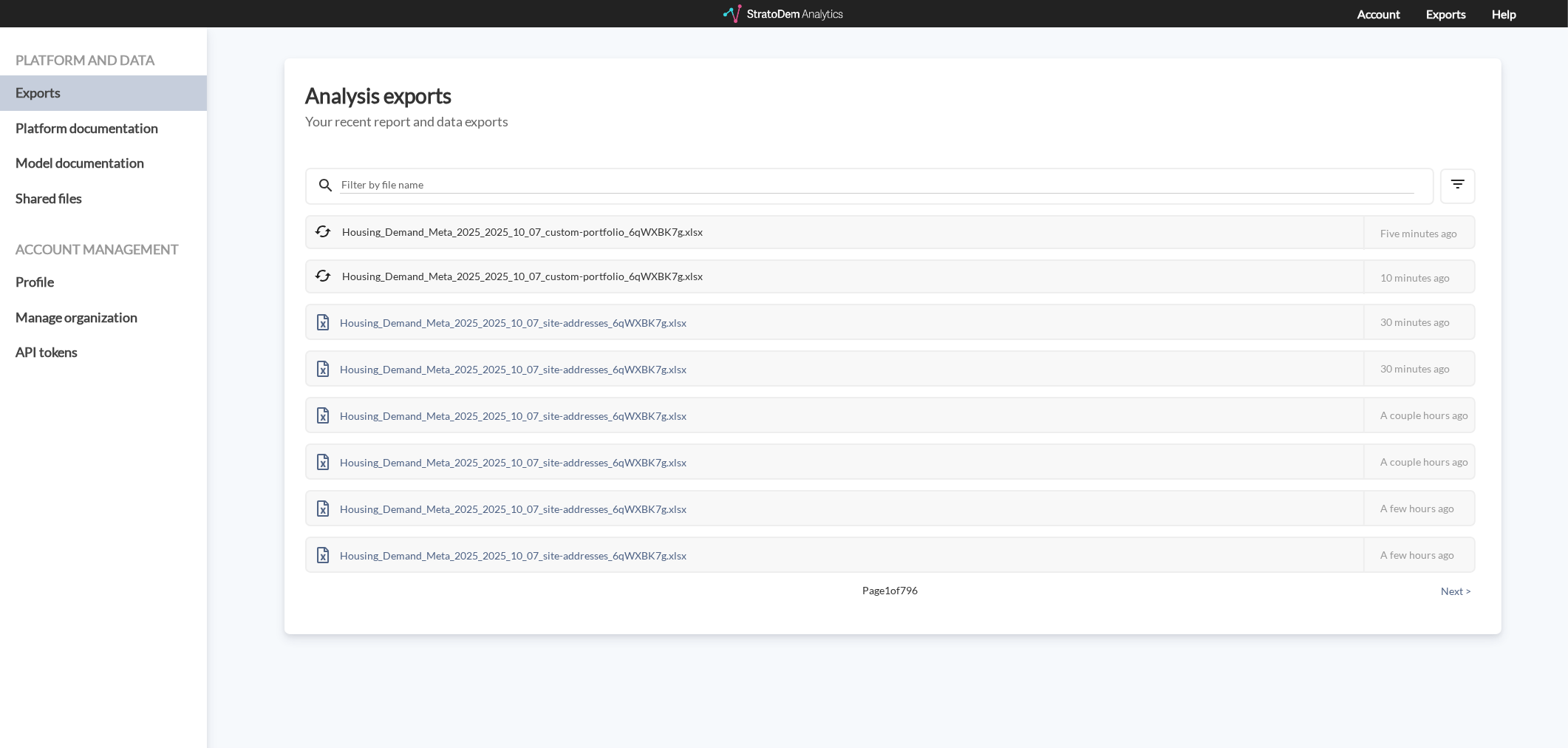
drag, startPoint x: 381, startPoint y: 271, endPoint x: 295, endPoint y: 273, distance: 86.0
click at [295, 273] on div "Analysis exports Your recent report and data exports Housing_Demand_Meta_2025_2…" at bounding box center [893, 346] width 1218 height 576
click at [324, 273] on icon at bounding box center [323, 275] width 17 height 17
drag, startPoint x: 324, startPoint y: 273, endPoint x: 707, endPoint y: 274, distance: 383.0
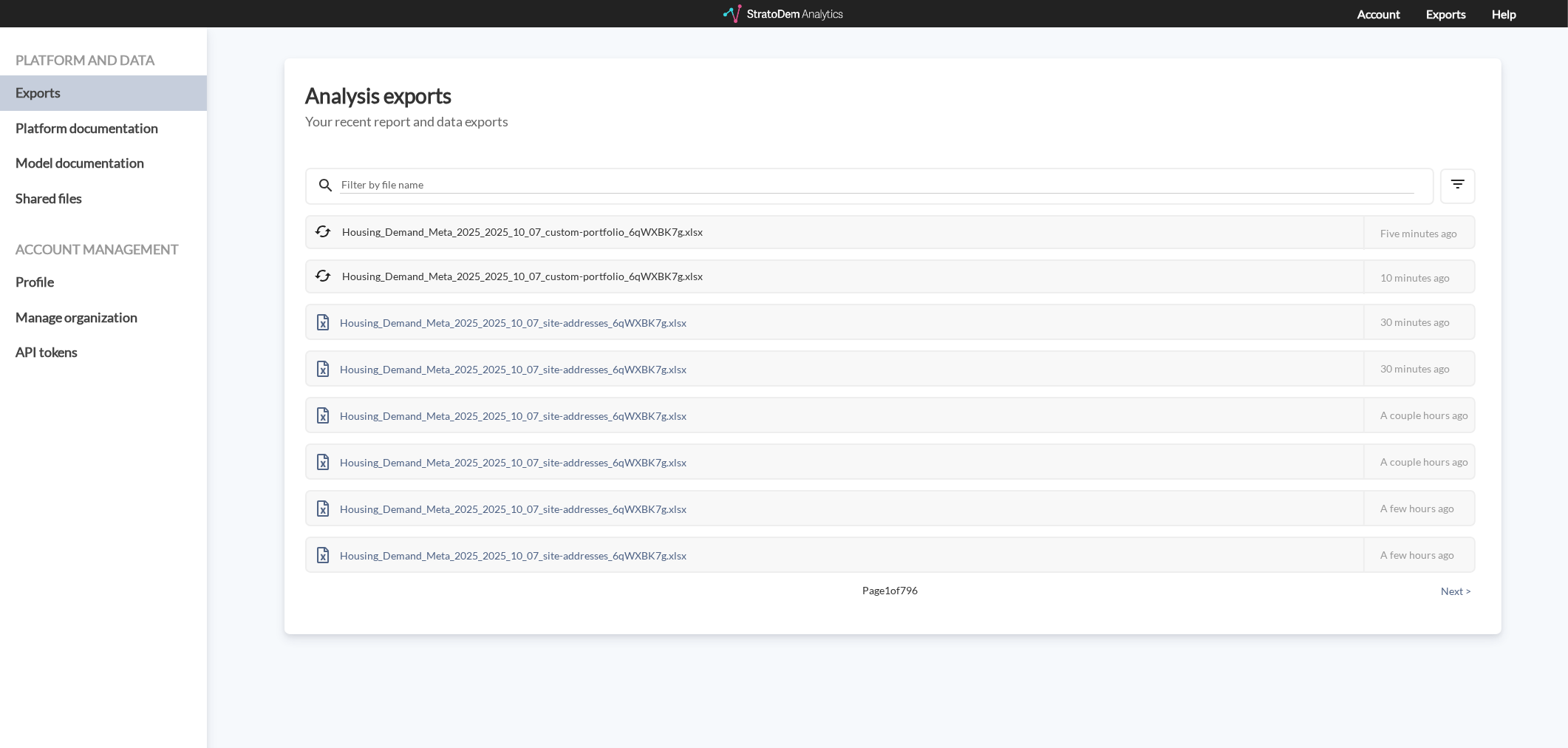
click at [707, 274] on div "Housing_Demand_Meta_2025_2025_10_07_custom-portfolio_6qWXBK7g.xlsx This job fai…" at bounding box center [890, 276] width 1171 height 34
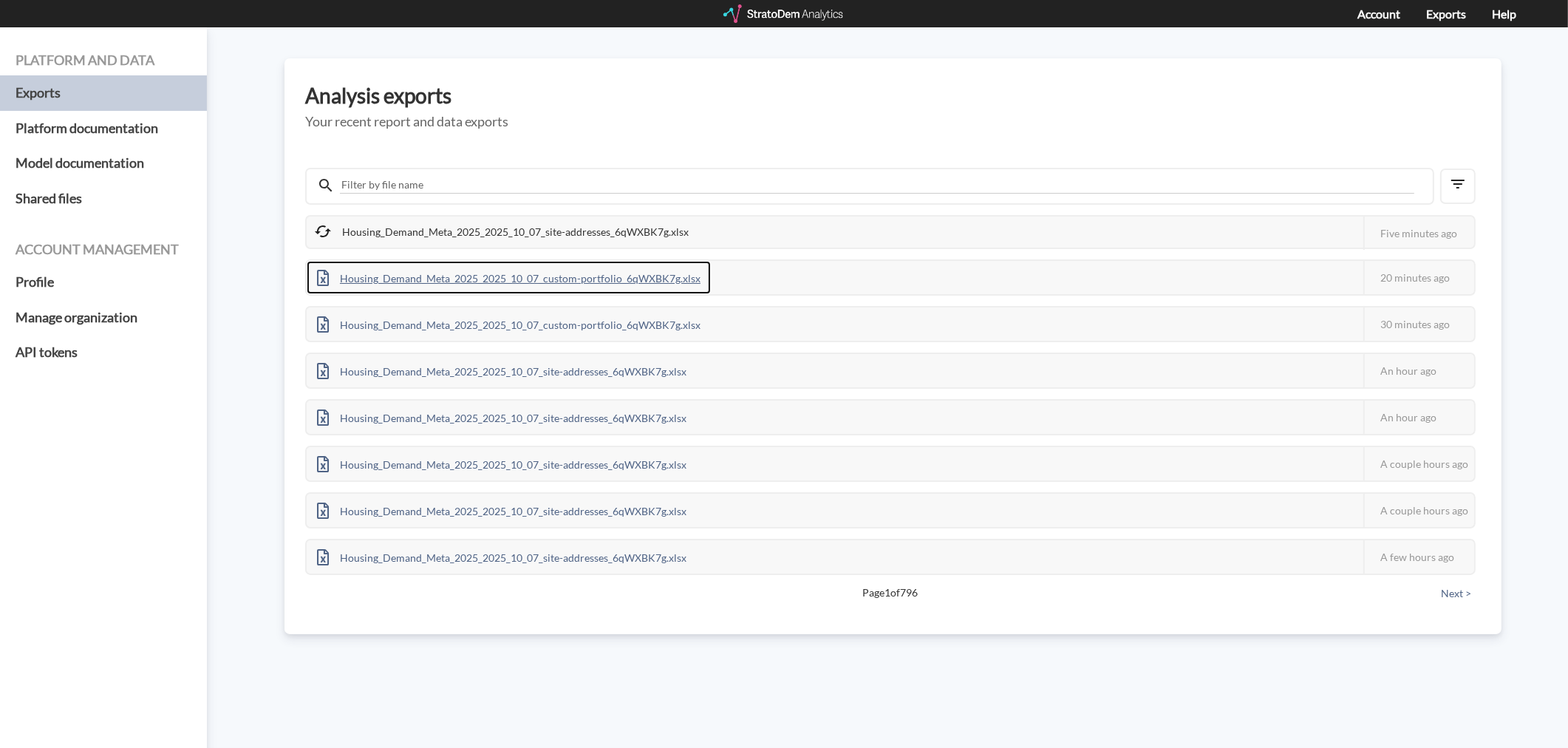
click at [560, 270] on div "Housing_Demand_Meta_2025_2025_10_07_custom-portfolio_6qWXBK7g.xlsx" at bounding box center [509, 278] width 405 height 33
